Goal: Task Accomplishment & Management: Manage account settings

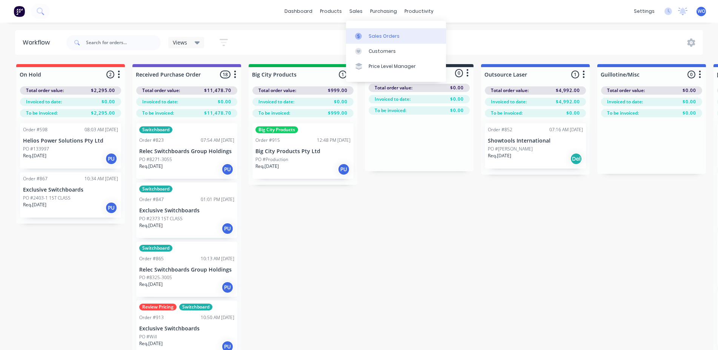
click at [367, 37] on link "Sales Orders" at bounding box center [396, 35] width 100 height 15
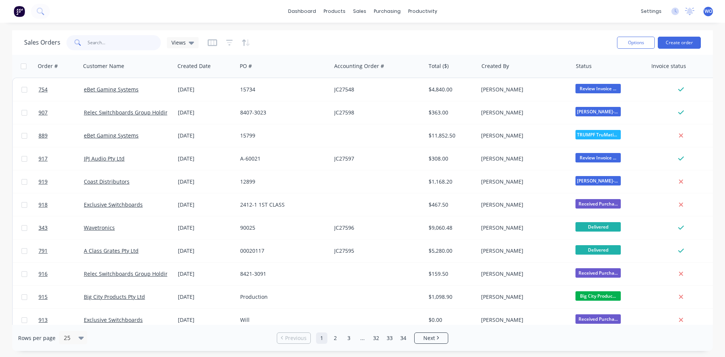
click at [121, 46] on input "text" at bounding box center [125, 42] width 74 height 15
type input "907"
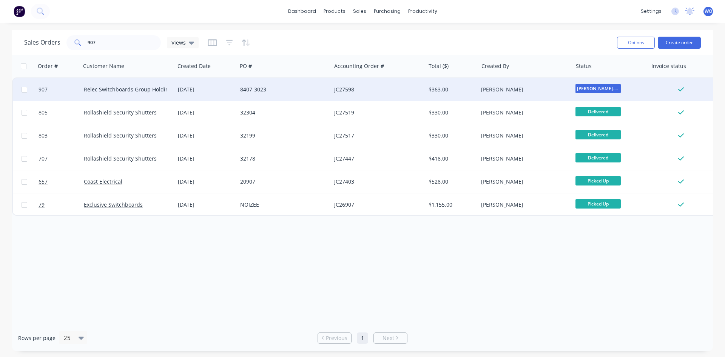
click at [356, 86] on div "JC27598" at bounding box center [376, 90] width 84 height 8
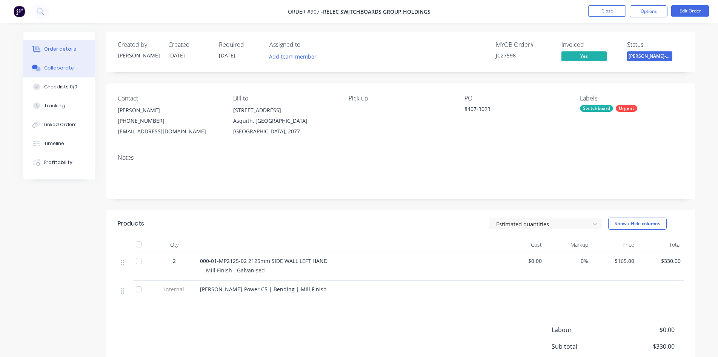
click at [81, 73] on button "Collaborate" at bounding box center [59, 67] width 72 height 19
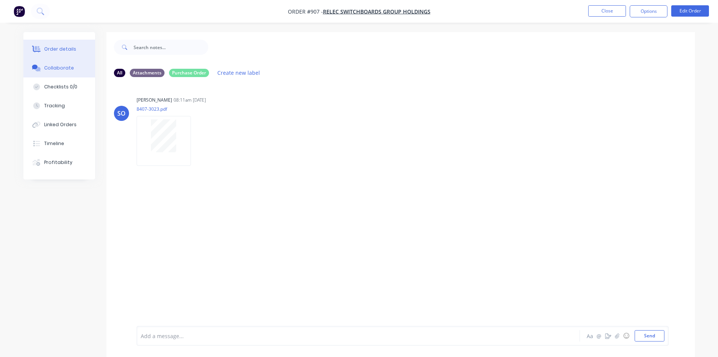
click at [62, 47] on div "Order details" at bounding box center [60, 49] width 32 height 7
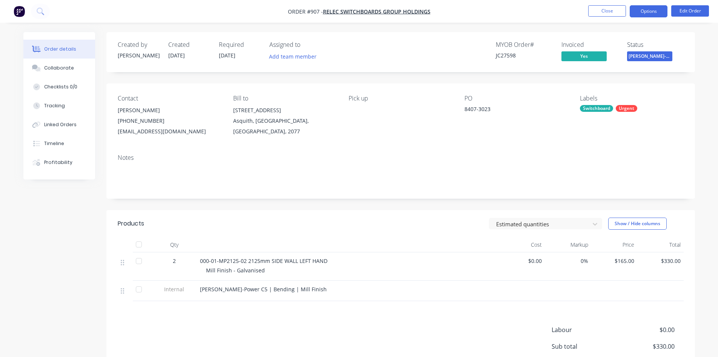
click at [651, 8] on button "Options" at bounding box center [649, 11] width 38 height 12
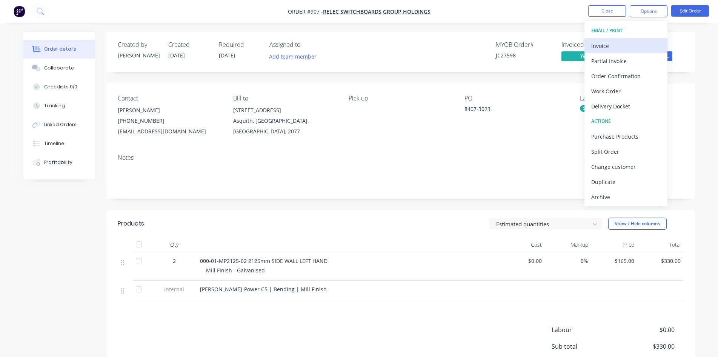
click at [613, 47] on div "Invoice" at bounding box center [625, 45] width 69 height 11
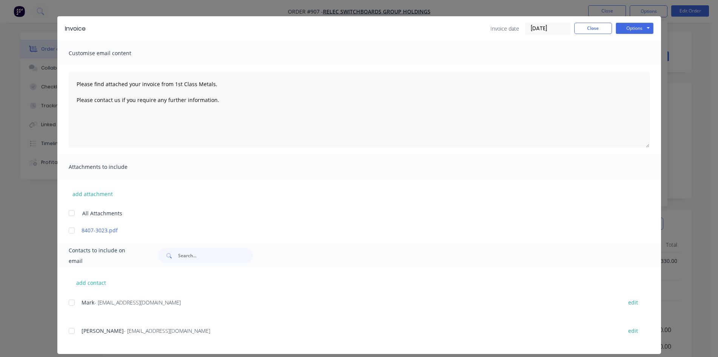
scroll to position [22, 0]
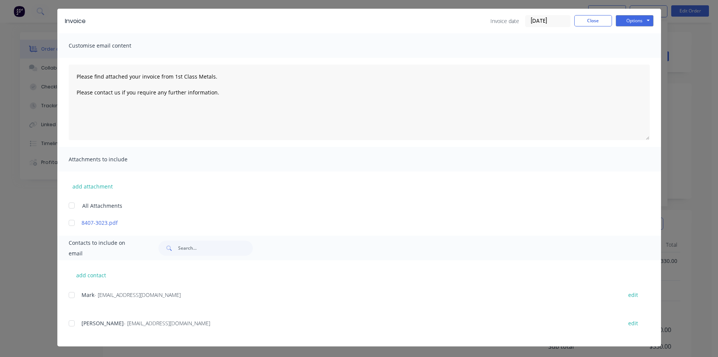
click at [73, 296] on div at bounding box center [71, 294] width 15 height 15
click at [628, 25] on button "Options" at bounding box center [635, 20] width 38 height 11
click at [636, 62] on button "Email" at bounding box center [640, 59] width 48 height 12
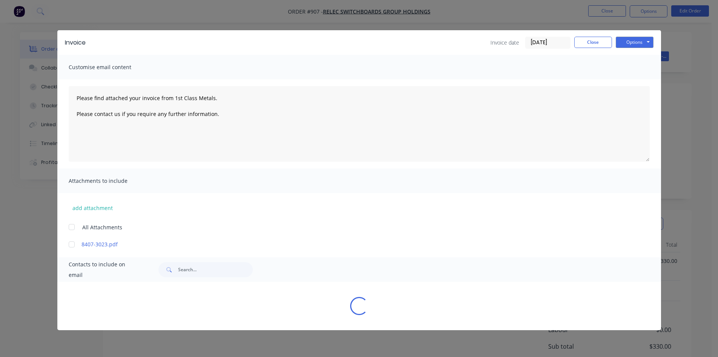
scroll to position [0, 0]
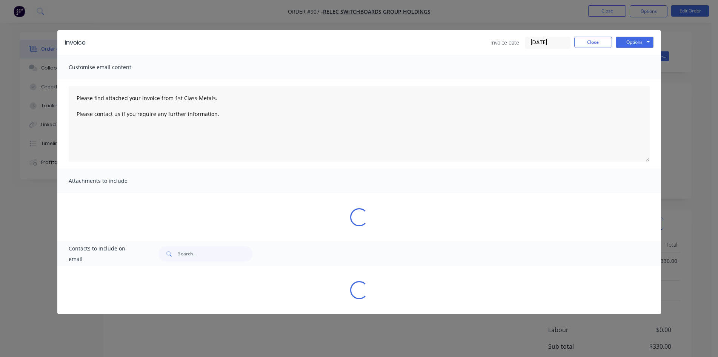
type textarea "Please find attached your invoice from 1st Class Metals. Please contact us if y…"
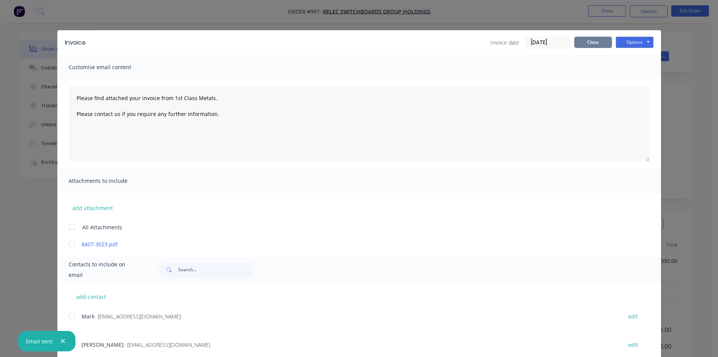
click at [588, 47] on button "Close" at bounding box center [593, 42] width 38 height 11
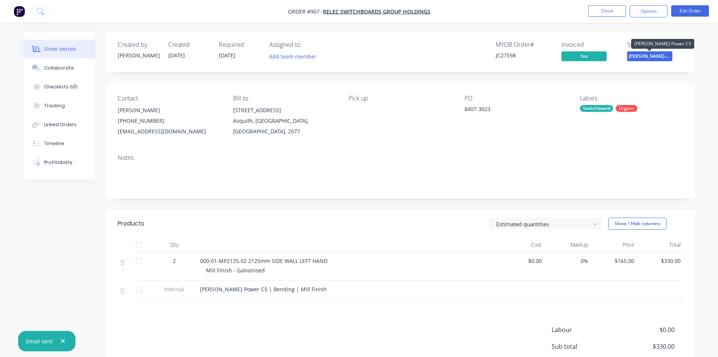
click at [648, 52] on span "[PERSON_NAME]-Power C5" at bounding box center [649, 55] width 45 height 9
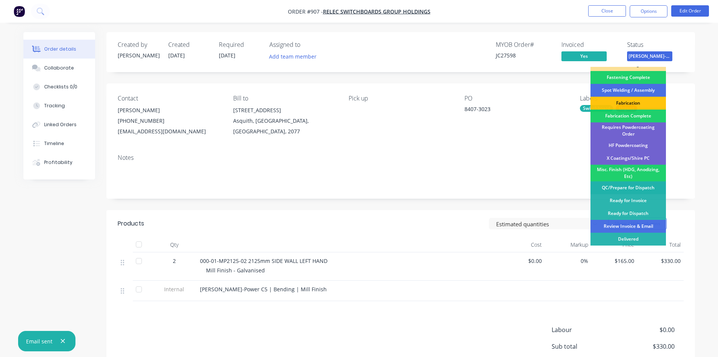
scroll to position [214, 0]
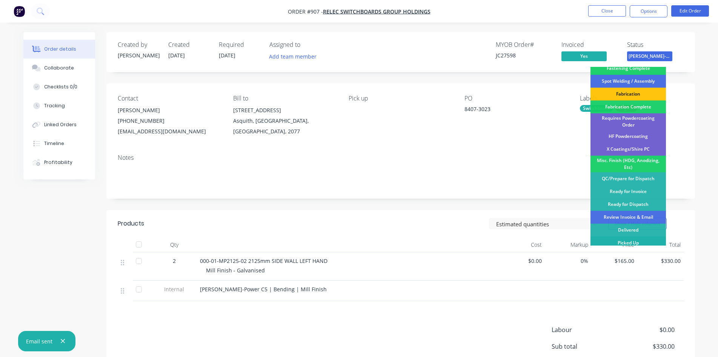
click at [615, 239] on div "Picked Up" at bounding box center [628, 242] width 75 height 13
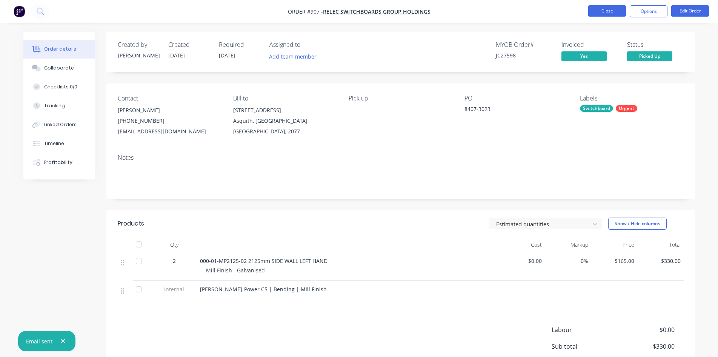
click at [603, 12] on button "Close" at bounding box center [607, 10] width 38 height 11
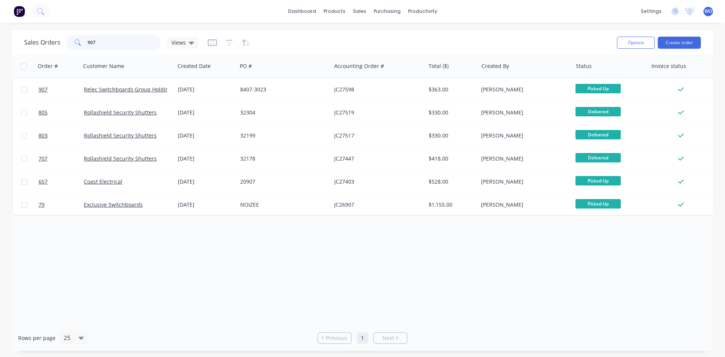
drag, startPoint x: 113, startPoint y: 38, endPoint x: 107, endPoint y: 40, distance: 6.8
click at [109, 40] on input "907" at bounding box center [125, 42] width 74 height 15
drag, startPoint x: 104, startPoint y: 41, endPoint x: 0, endPoint y: 32, distance: 104.5
click at [0, 32] on div "Sales Orders 907 Views Options Create order Order # Customer Name Created Date …" at bounding box center [362, 190] width 725 height 320
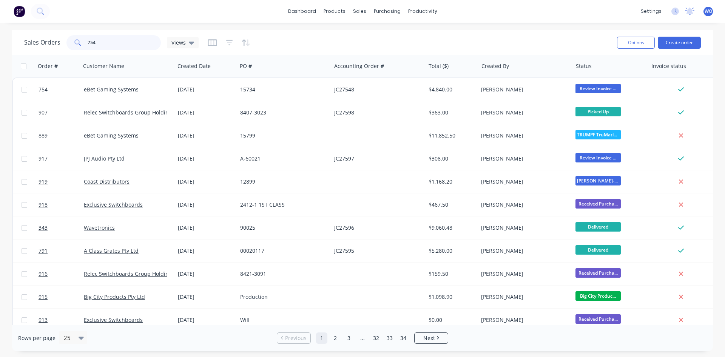
type input "754"
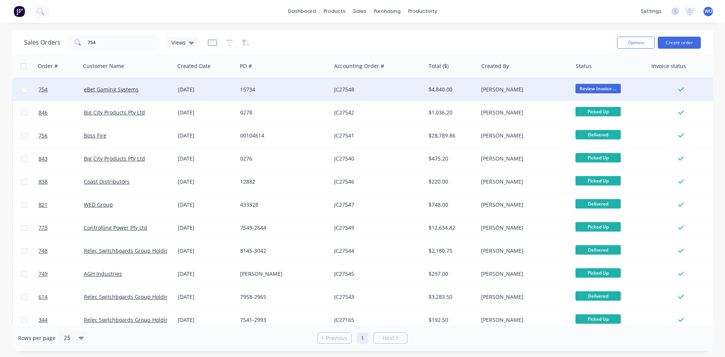
click at [271, 84] on div "15734" at bounding box center [284, 89] width 94 height 23
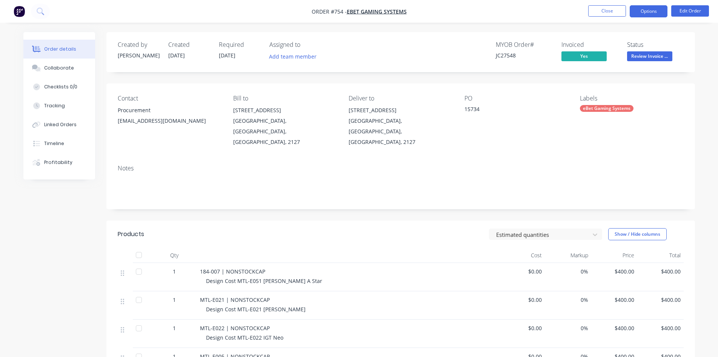
click at [652, 12] on button "Options" at bounding box center [649, 11] width 38 height 12
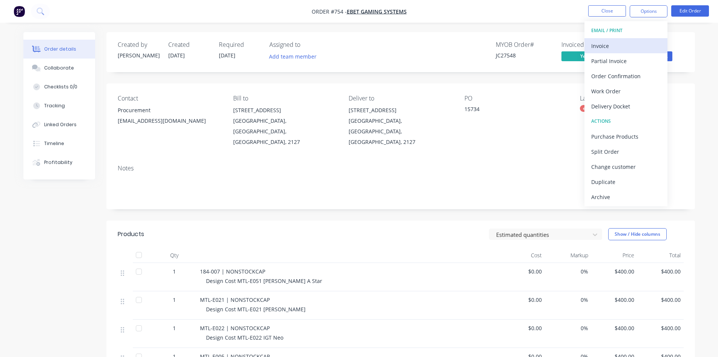
click at [597, 48] on div "Invoice" at bounding box center [625, 45] width 69 height 11
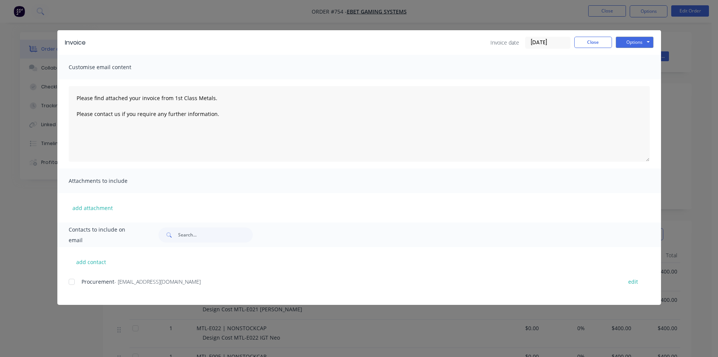
click at [75, 282] on div at bounding box center [71, 281] width 15 height 15
click at [645, 45] on button "Options" at bounding box center [635, 42] width 38 height 11
click at [635, 83] on button "Email" at bounding box center [640, 80] width 48 height 12
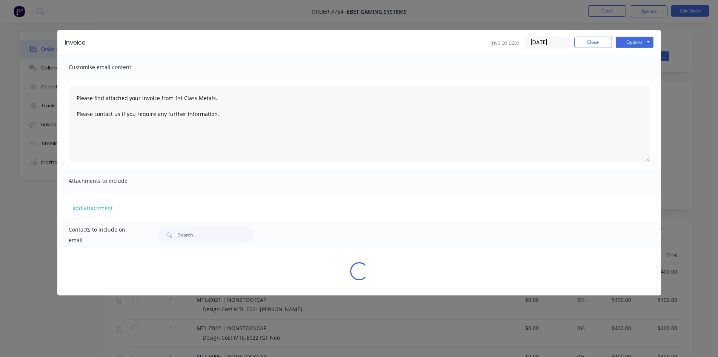
type textarea "Please find attached your invoice from 1st Class Metals. Please contact us if y…"
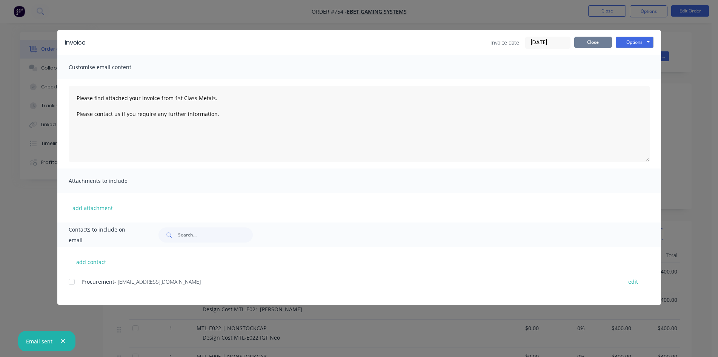
click at [577, 43] on button "Close" at bounding box center [593, 42] width 38 height 11
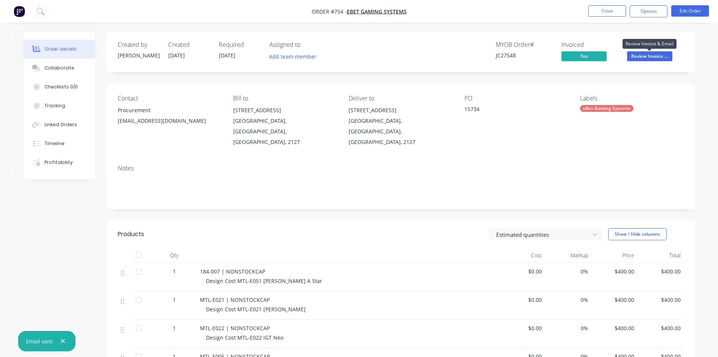
click at [655, 58] on span "Review Invoice ..." at bounding box center [649, 55] width 45 height 9
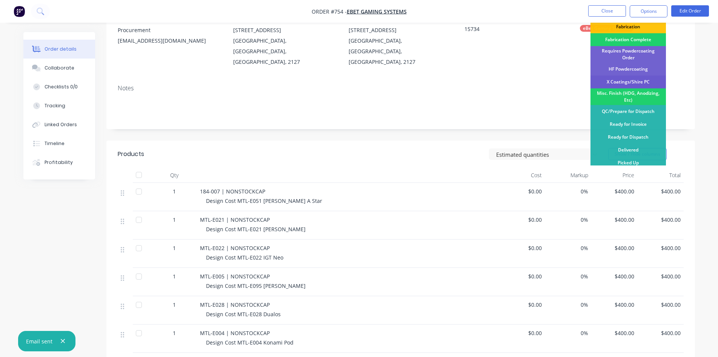
scroll to position [151, 0]
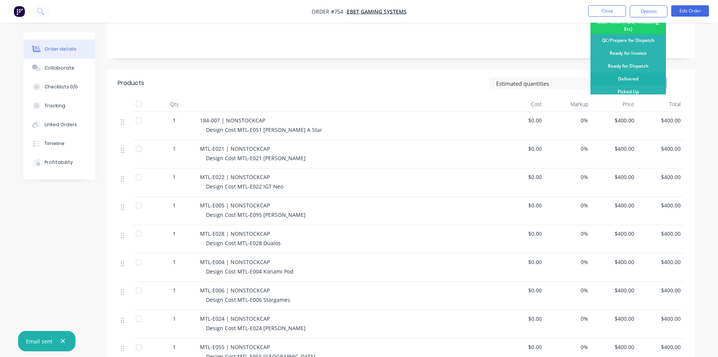
click at [625, 79] on div "Delivered" at bounding box center [628, 78] width 75 height 13
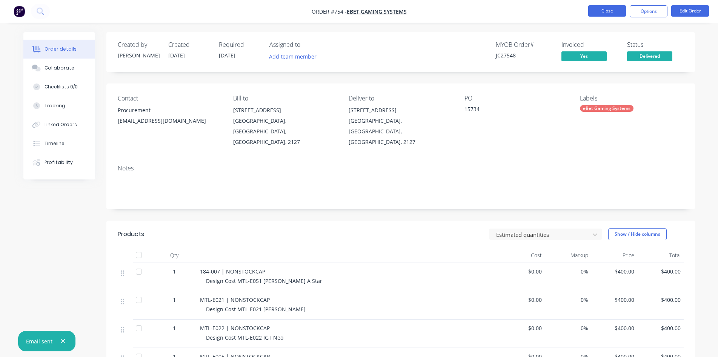
click at [597, 11] on button "Close" at bounding box center [607, 10] width 38 height 11
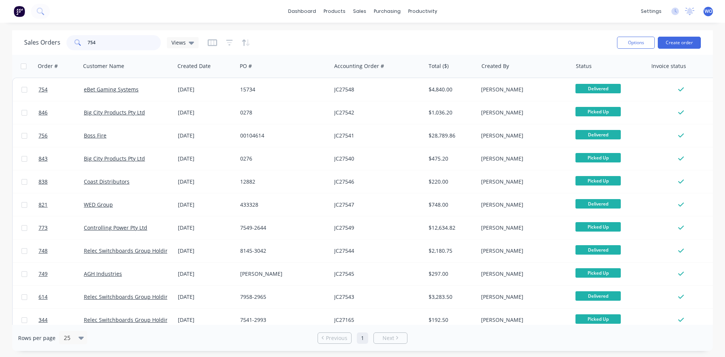
drag, startPoint x: 108, startPoint y: 42, endPoint x: 63, endPoint y: 42, distance: 44.5
click at [64, 43] on div "Sales Orders 754 Views" at bounding box center [111, 42] width 174 height 15
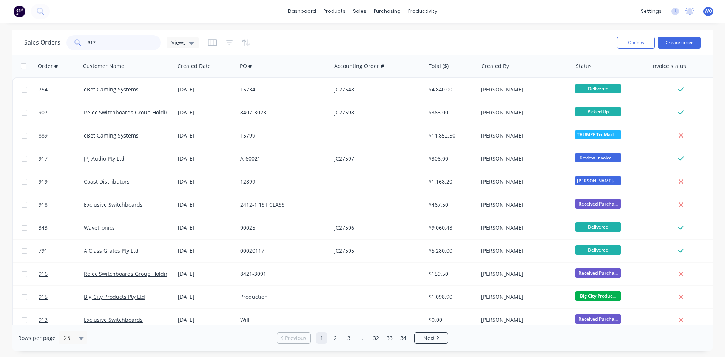
type input "917"
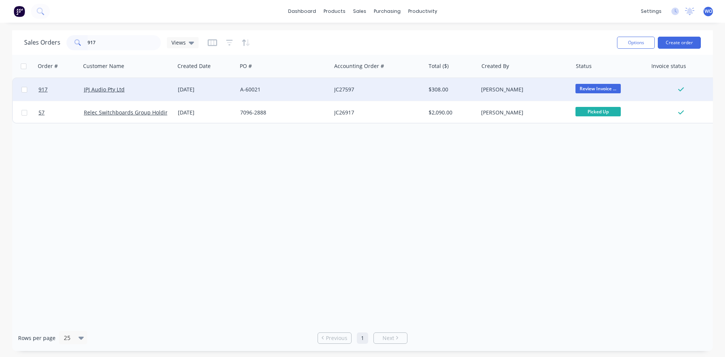
click at [269, 93] on div "A-60021" at bounding box center [284, 89] width 94 height 23
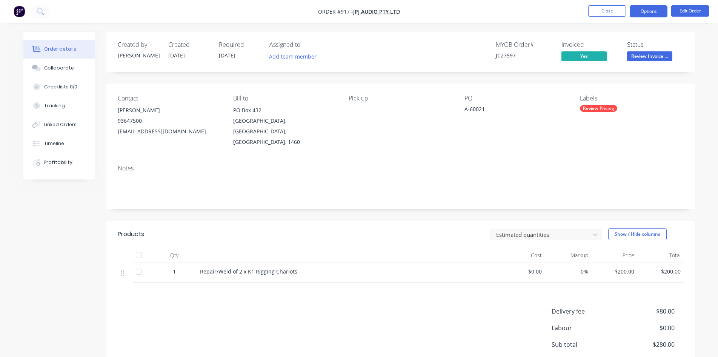
click at [651, 12] on button "Options" at bounding box center [649, 11] width 38 height 12
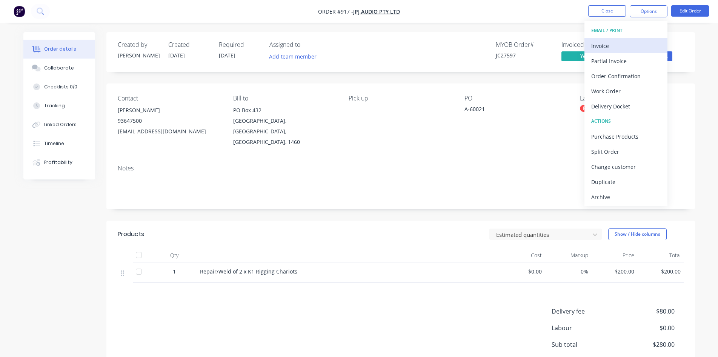
click at [629, 48] on div "Invoice" at bounding box center [625, 45] width 69 height 11
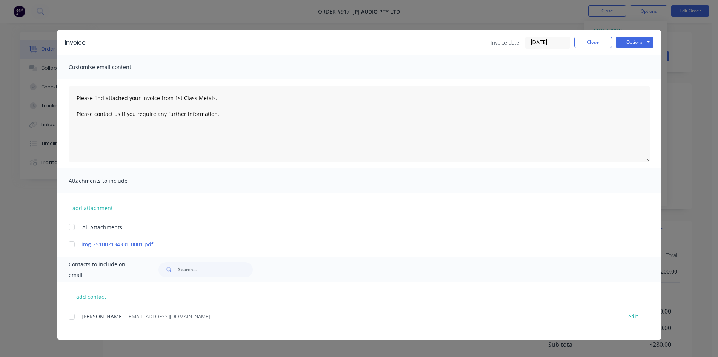
click at [76, 322] on div at bounding box center [71, 316] width 15 height 15
click at [631, 47] on button "Options" at bounding box center [635, 42] width 38 height 11
click at [641, 79] on button "Email" at bounding box center [640, 80] width 48 height 12
type textarea "Please find attached your invoice from 1st Class Metals. Please contact us if y…"
click at [583, 42] on button "Close" at bounding box center [593, 42] width 38 height 11
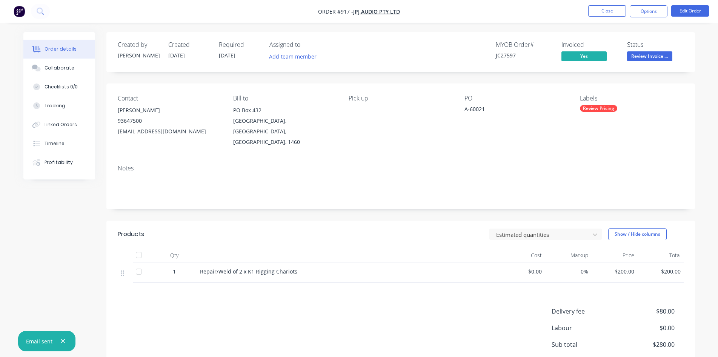
click at [644, 55] on span "Review Invoice ..." at bounding box center [649, 55] width 45 height 9
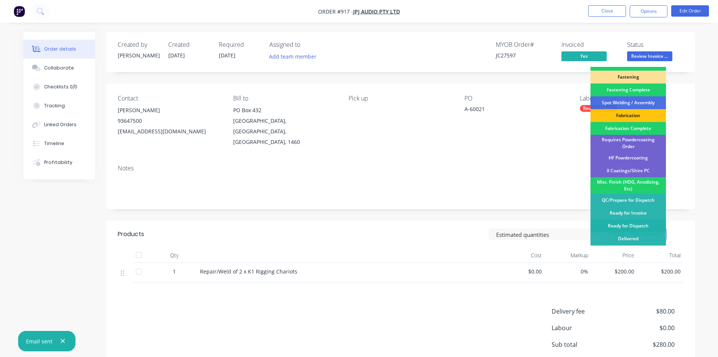
scroll to position [214, 0]
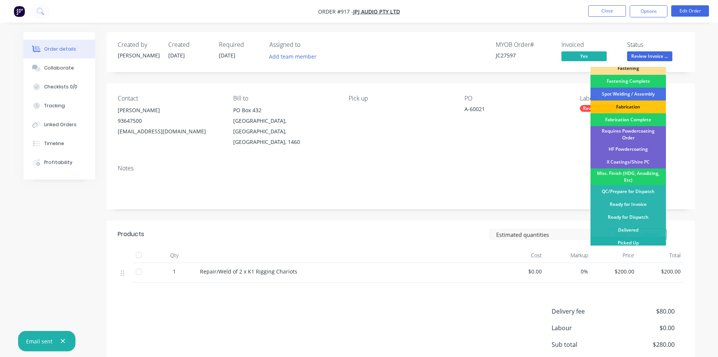
click at [627, 237] on div "Picked Up" at bounding box center [628, 242] width 75 height 13
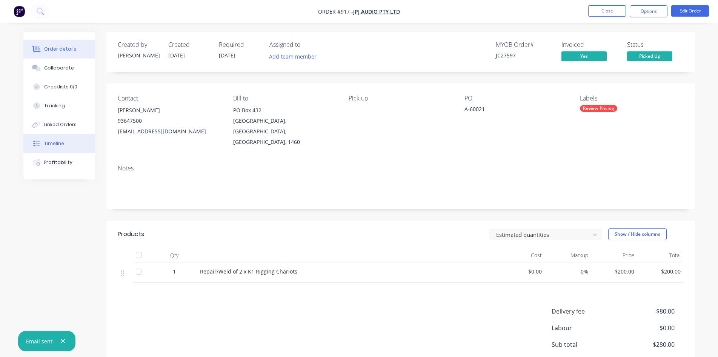
click at [58, 148] on button "Timeline" at bounding box center [59, 143] width 72 height 19
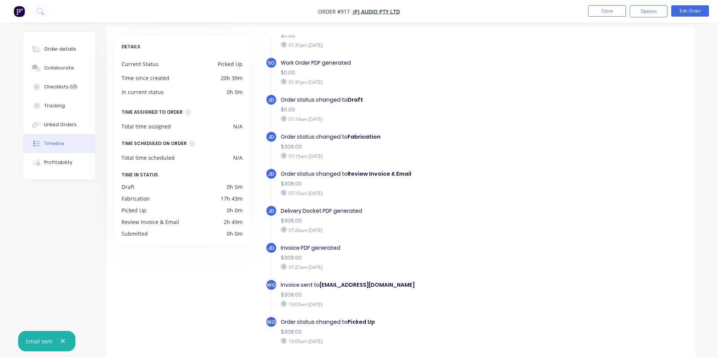
scroll to position [58, 0]
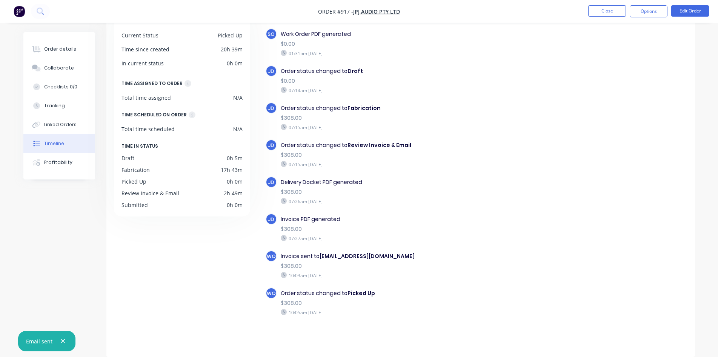
click at [15, 8] on img "button" at bounding box center [19, 11] width 11 height 11
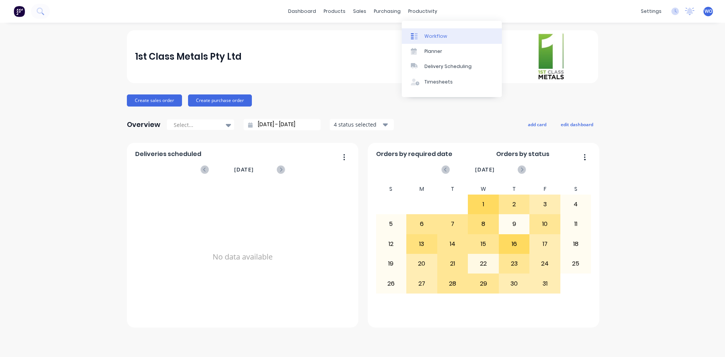
click at [426, 33] on div "Workflow" at bounding box center [435, 36] width 23 height 7
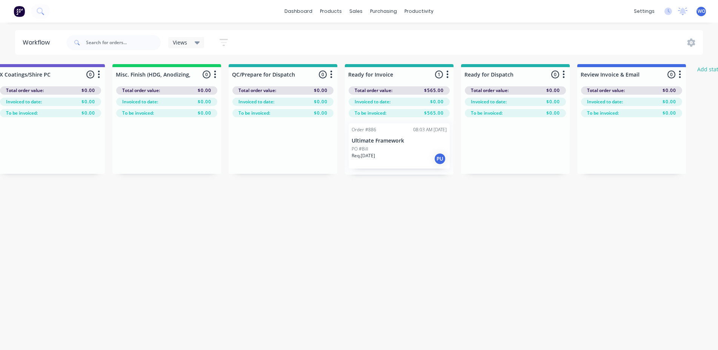
scroll to position [0, 2705]
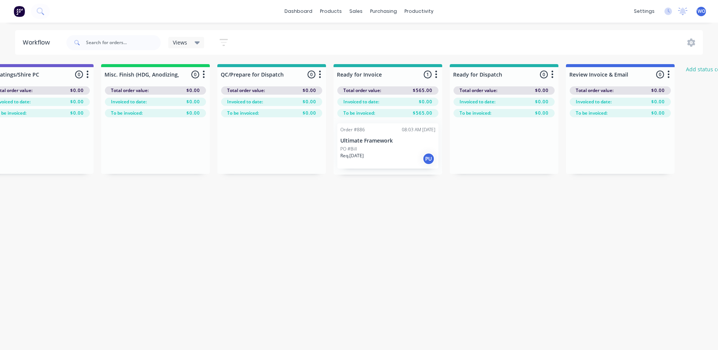
click at [376, 154] on div "Req. [DATE] PU" at bounding box center [387, 158] width 95 height 13
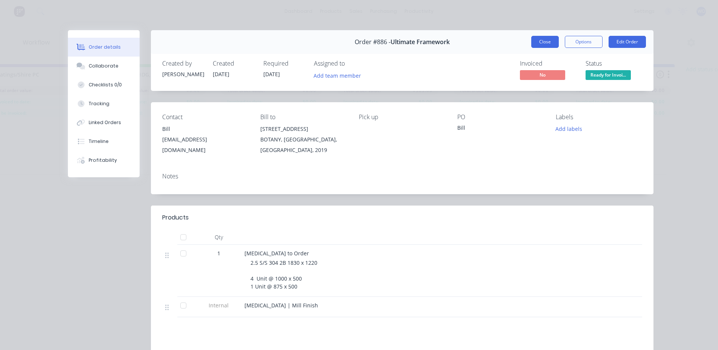
click at [539, 43] on button "Close" at bounding box center [545, 42] width 28 height 12
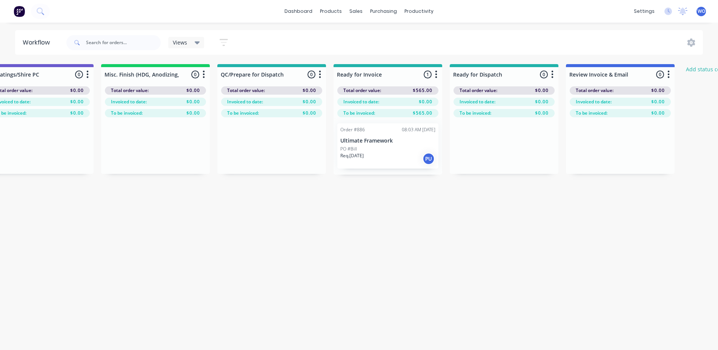
click at [22, 18] on button at bounding box center [19, 11] width 16 height 15
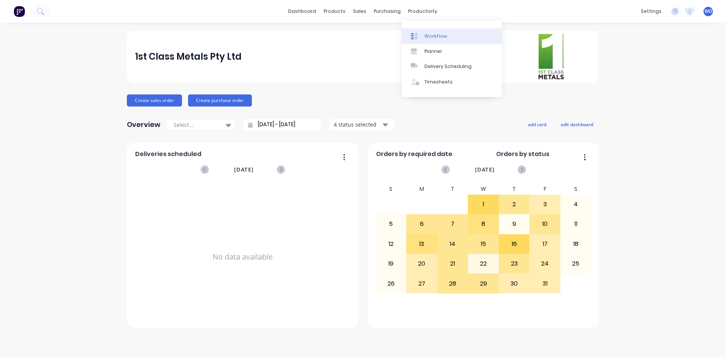
click at [433, 29] on link "Workflow" at bounding box center [452, 35] width 100 height 15
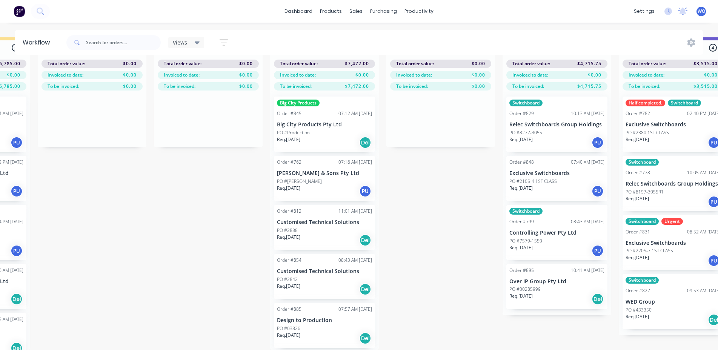
scroll to position [33, 1951]
